Goal: Use online tool/utility: Use online tool/utility

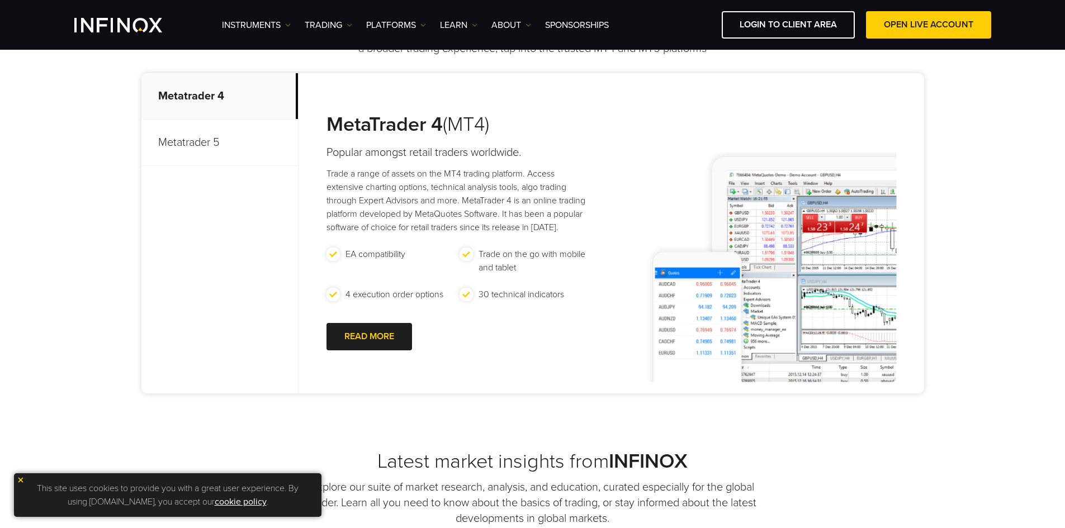
click at [218, 145] on p "Metatrader 5" at bounding box center [219, 143] width 156 height 46
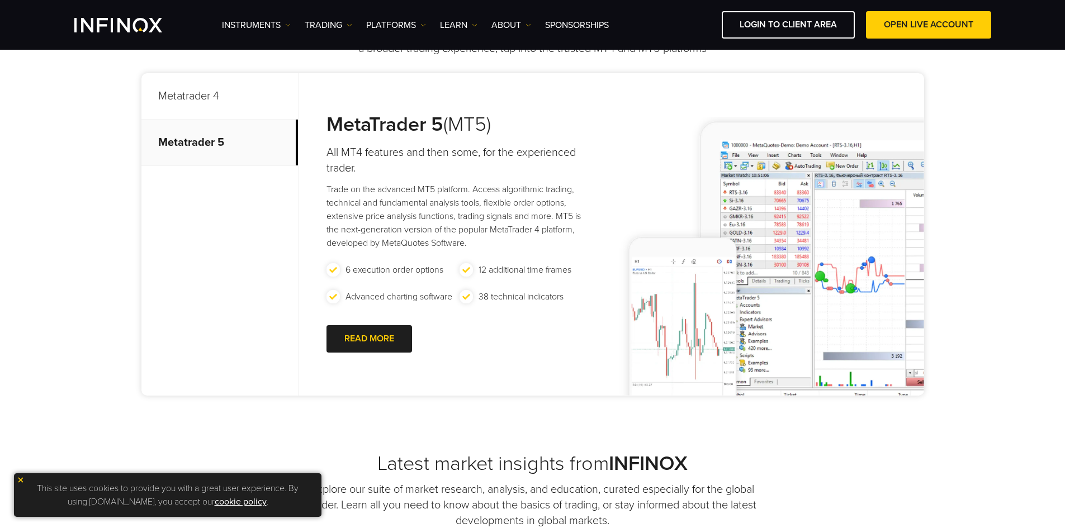
click at [228, 80] on p "Metatrader 4" at bounding box center [219, 96] width 156 height 46
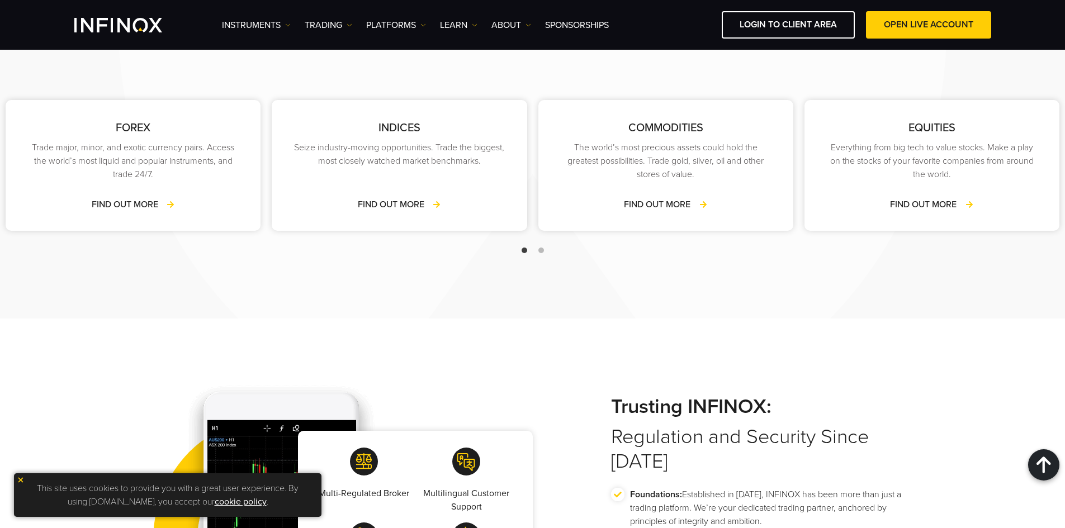
scroll to position [1705, 0]
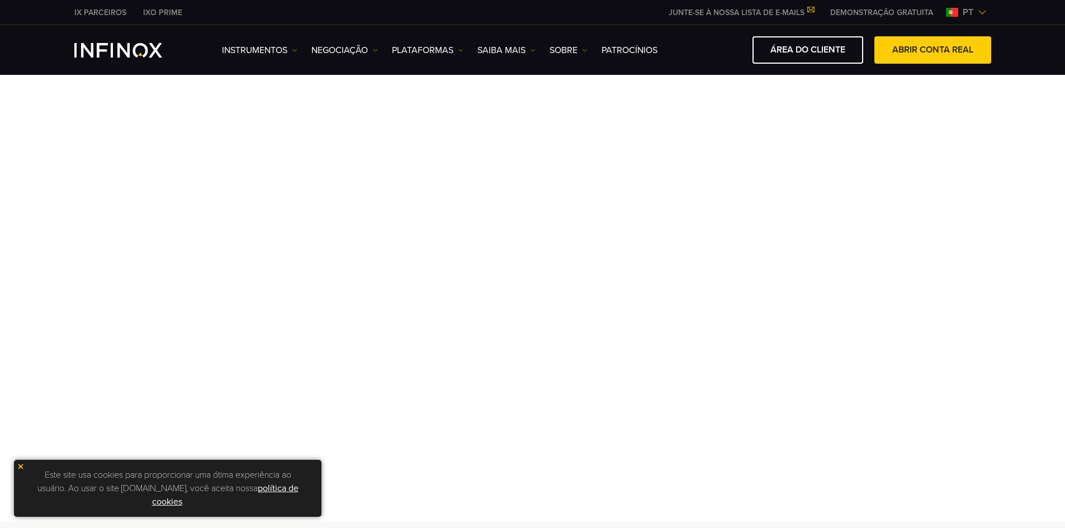
drag, startPoint x: 1053, startPoint y: 93, endPoint x: 1053, endPoint y: 39, distance: 53.7
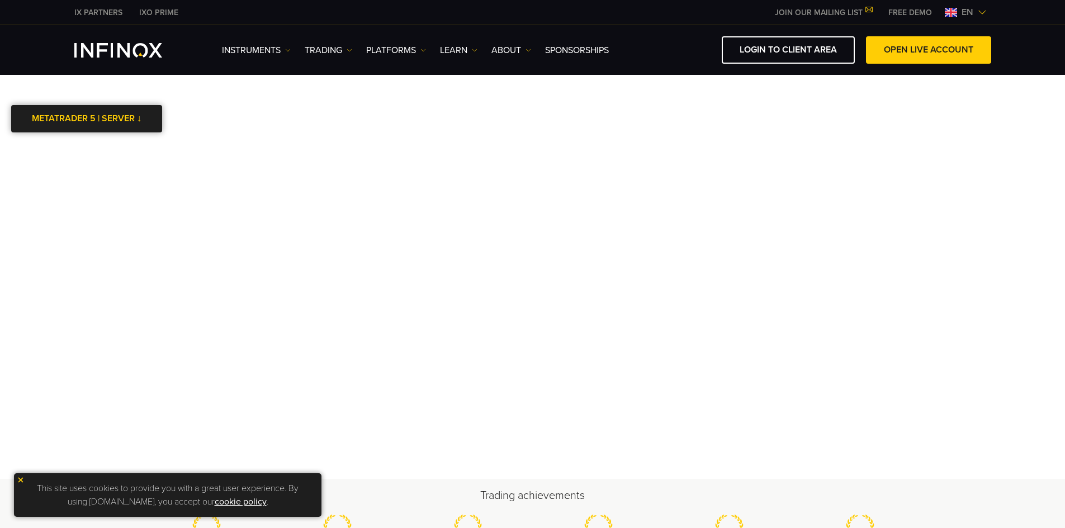
click at [74, 126] on link "METATRADER 5 | SERVER ↓" at bounding box center [86, 118] width 151 height 27
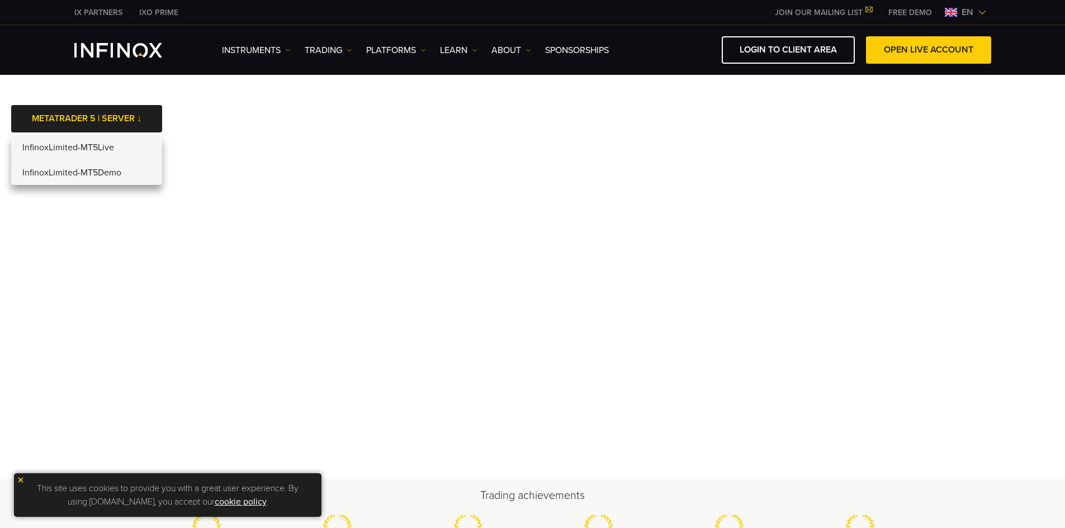
click at [107, 173] on li "InfinoxLimited-MT5Demo" at bounding box center [86, 172] width 151 height 25
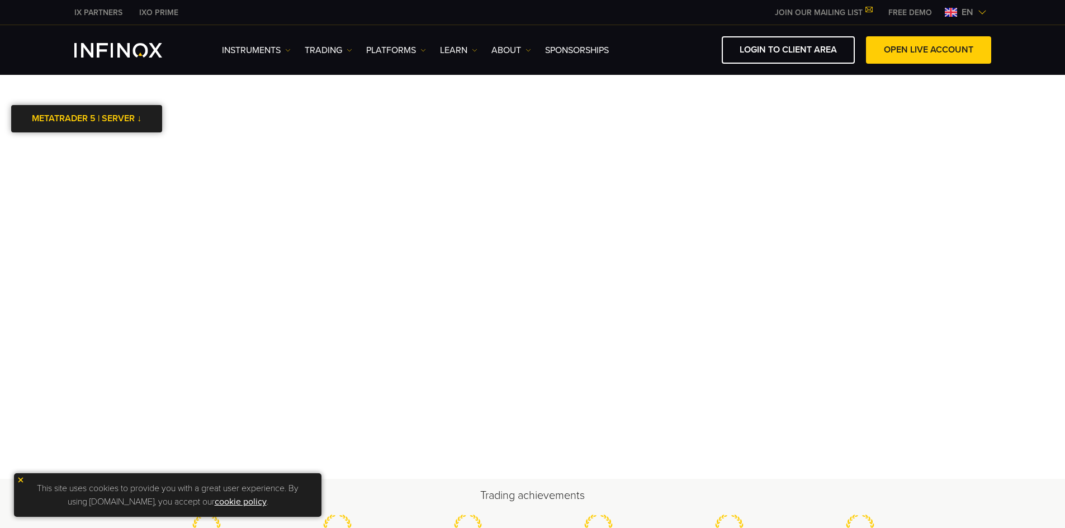
click at [87, 118] on div at bounding box center [87, 118] width 0 height 0
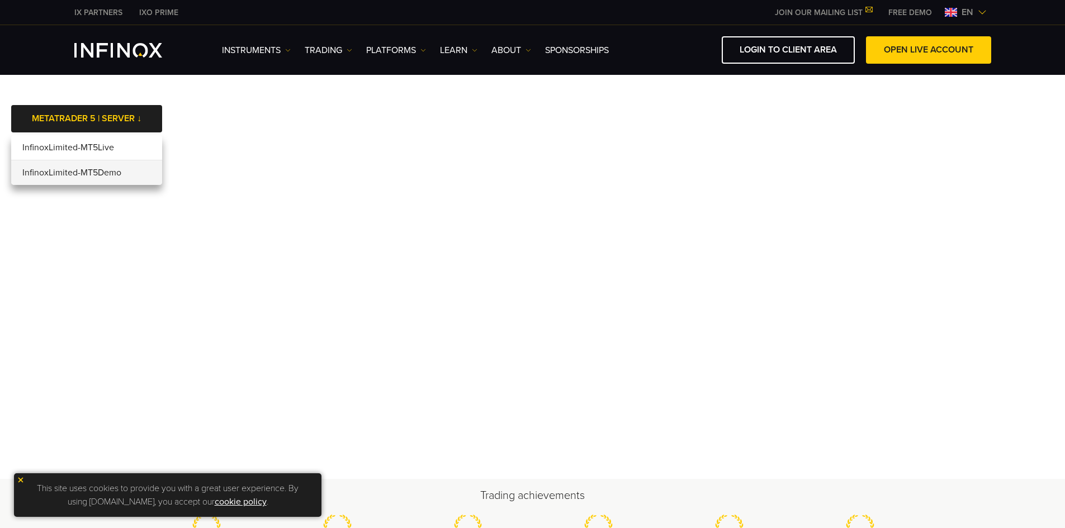
click at [102, 174] on li "InfinoxLimited-MT5Demo" at bounding box center [86, 172] width 151 height 25
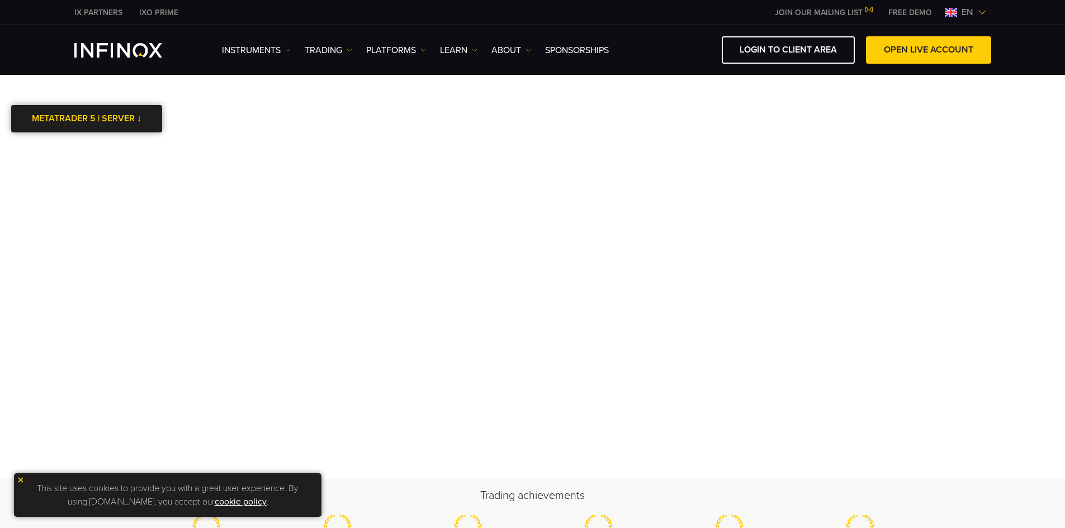
click at [144, 120] on link "METATRADER 5 | SERVER ↓" at bounding box center [86, 118] width 151 height 27
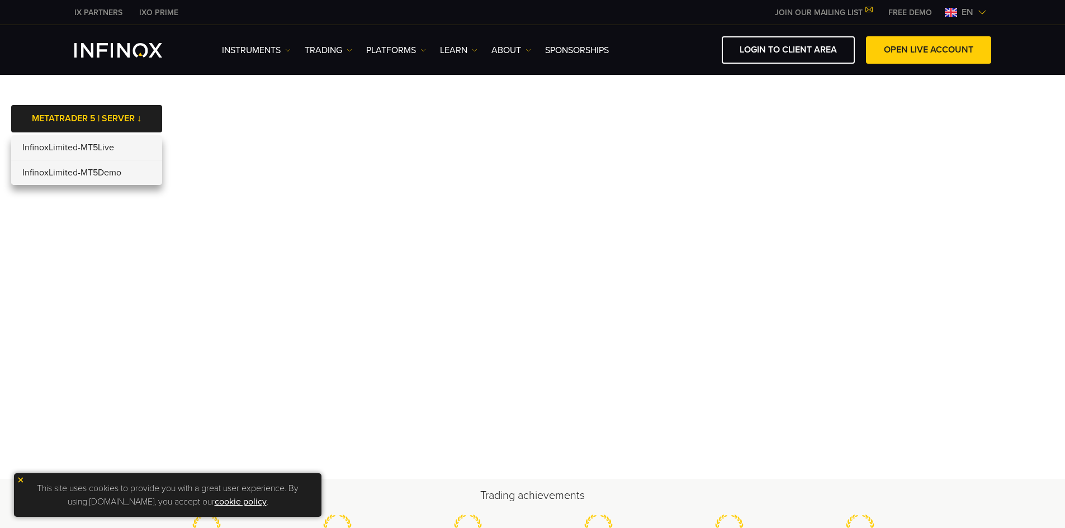
click at [97, 146] on li "InfinoxLimited-MT5Live" at bounding box center [86, 147] width 151 height 25
